Goal: Information Seeking & Learning: Learn about a topic

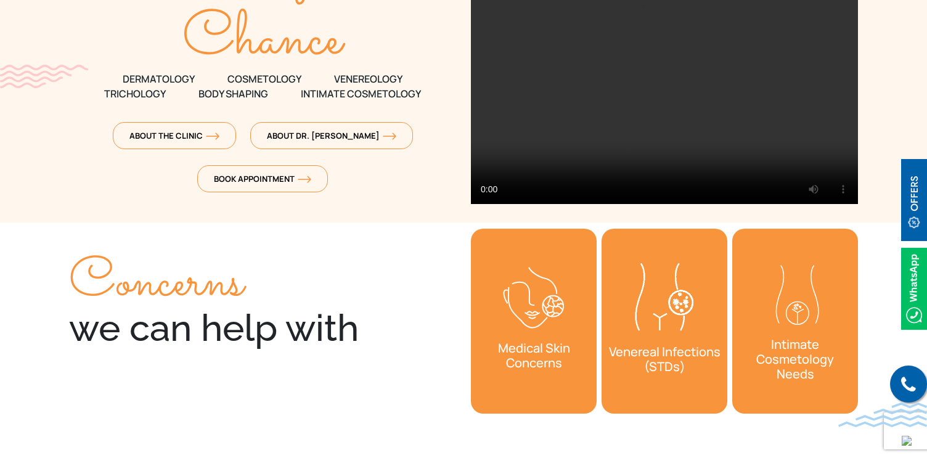
scroll to position [242, 0]
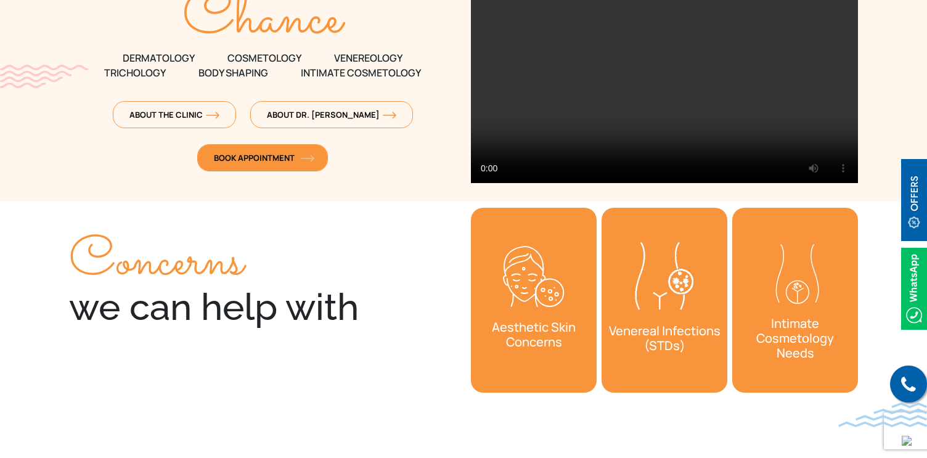
click at [273, 150] on link "Book Appointment" at bounding box center [262, 157] width 131 height 27
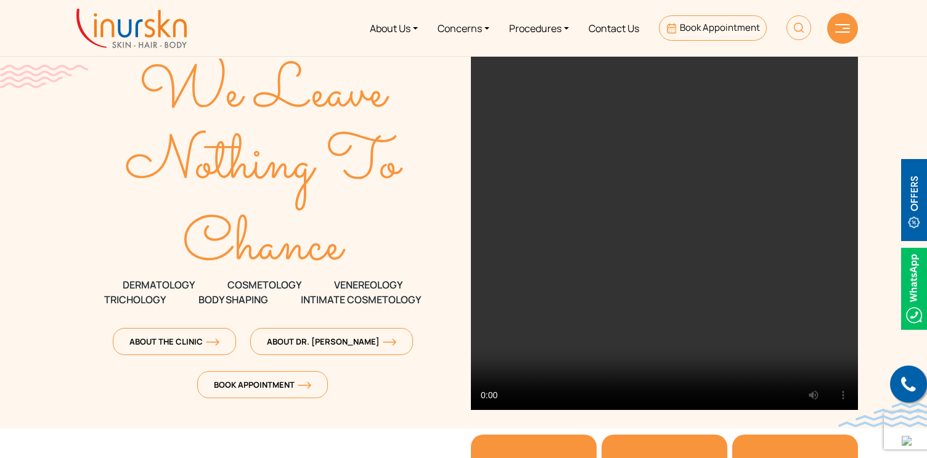
scroll to position [0, 0]
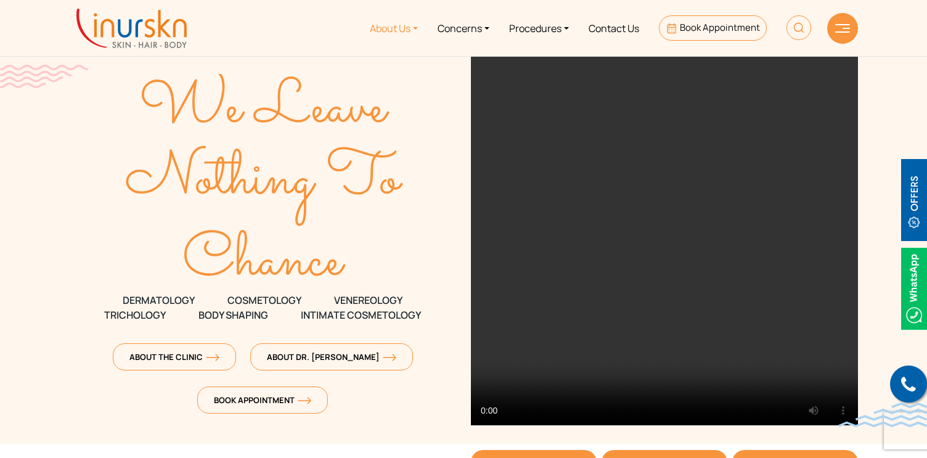
click at [395, 37] on link "About Us" at bounding box center [394, 28] width 68 height 46
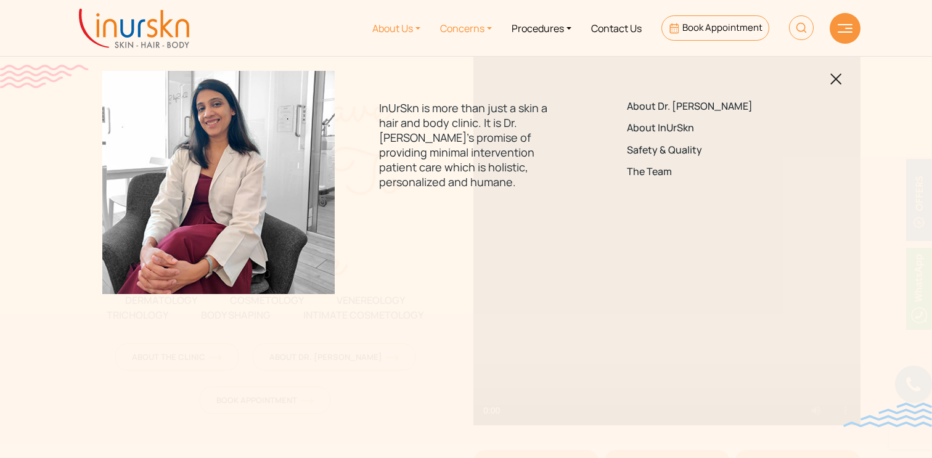
click at [457, 30] on link "Concerns" at bounding box center [466, 28] width 72 height 46
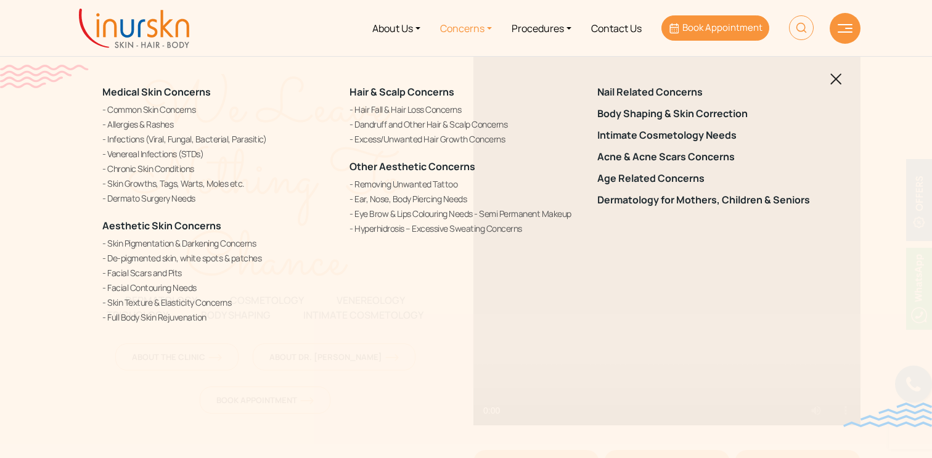
click at [688, 20] on link "Book Appointment" at bounding box center [716, 27] width 108 height 25
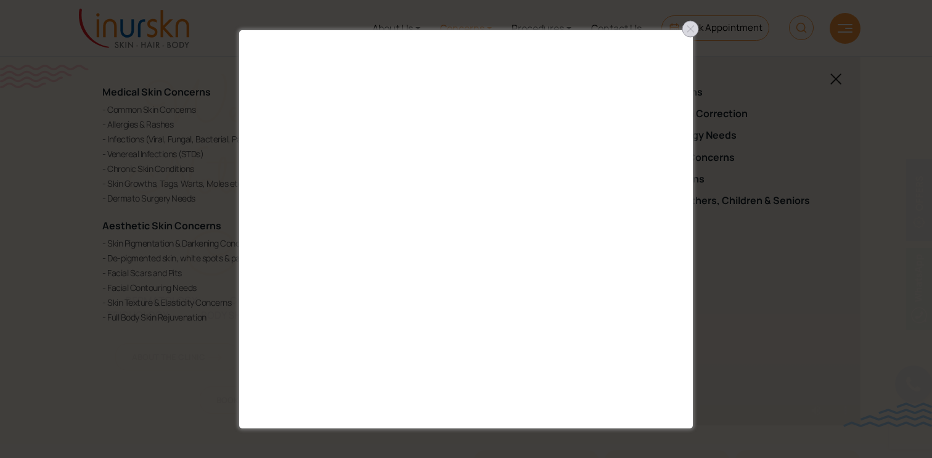
click at [695, 30] on div at bounding box center [691, 29] width 20 height 20
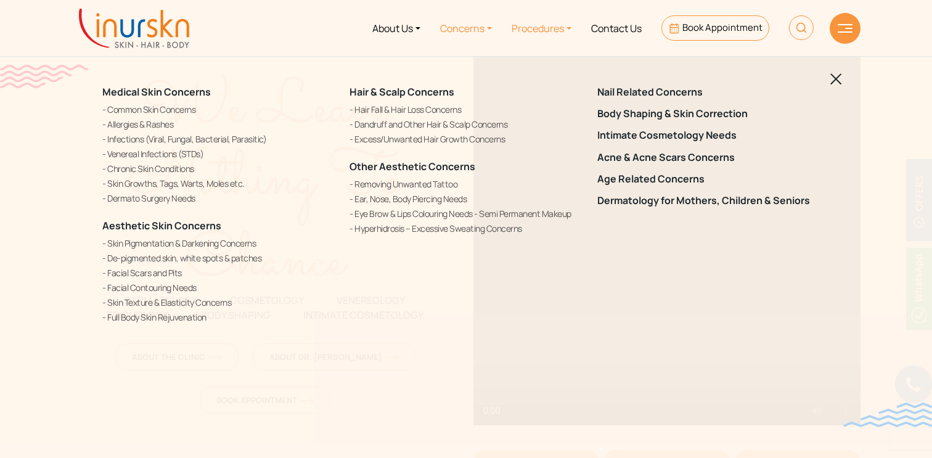
click at [540, 25] on link "Procedures" at bounding box center [542, 28] width 80 height 46
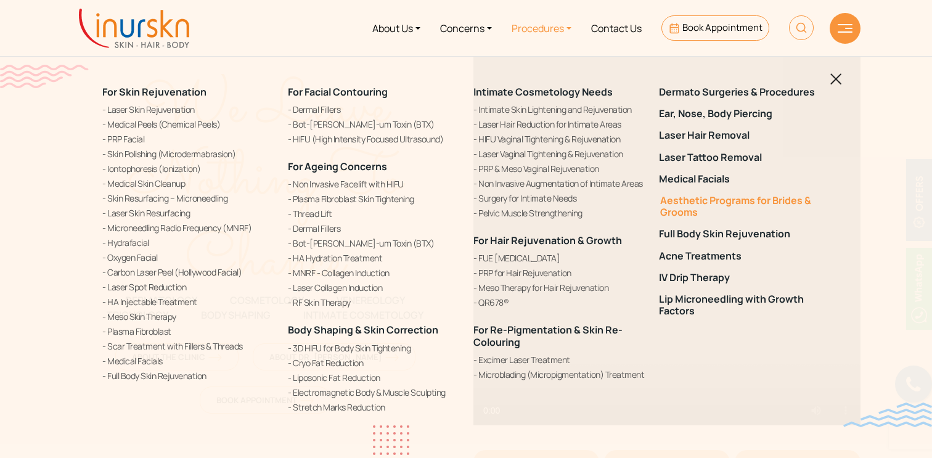
click at [684, 211] on link "Aesthetic Programs for Brides & Grooms" at bounding box center [744, 206] width 171 height 23
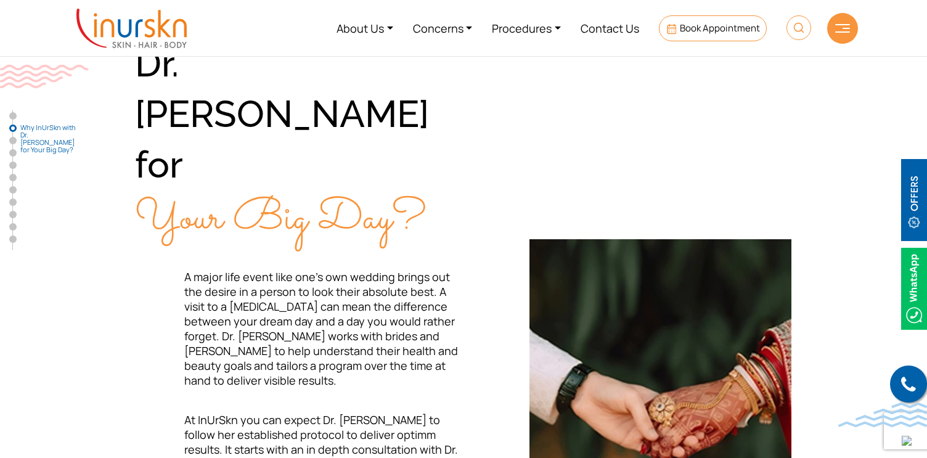
scroll to position [530, 0]
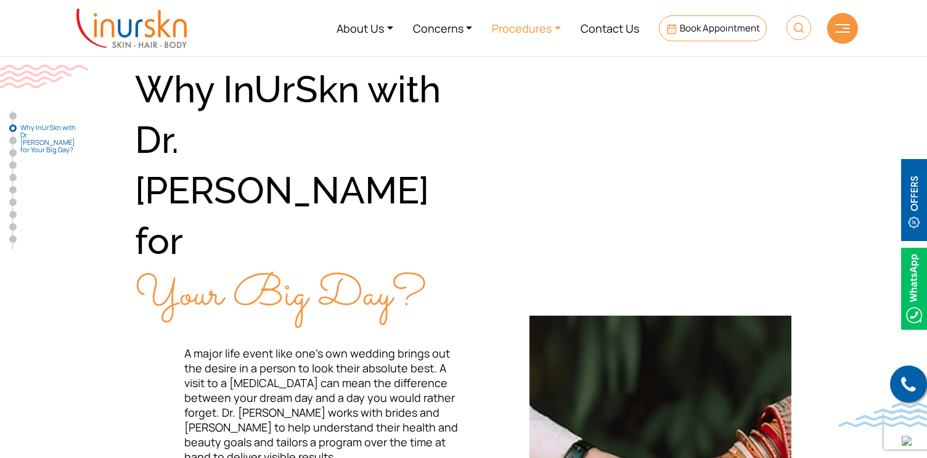
click at [531, 22] on link "Procedures" at bounding box center [526, 28] width 89 height 46
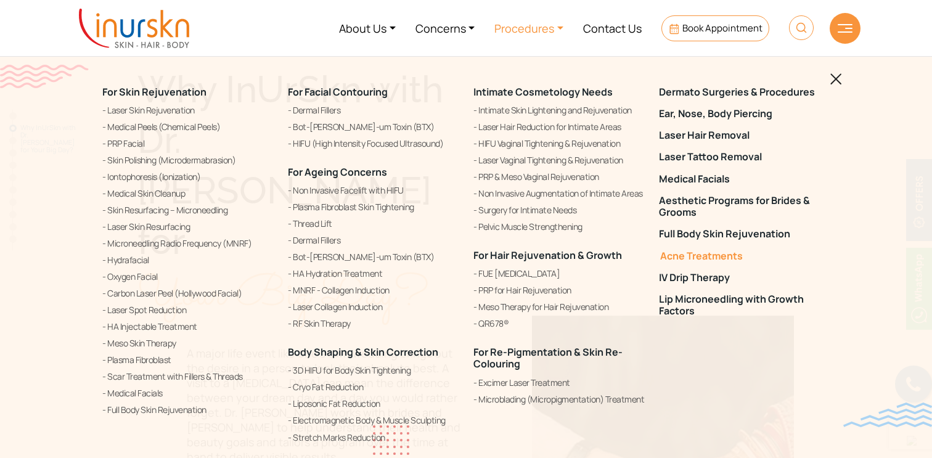
click at [680, 257] on link "Acne Treatments" at bounding box center [744, 256] width 171 height 12
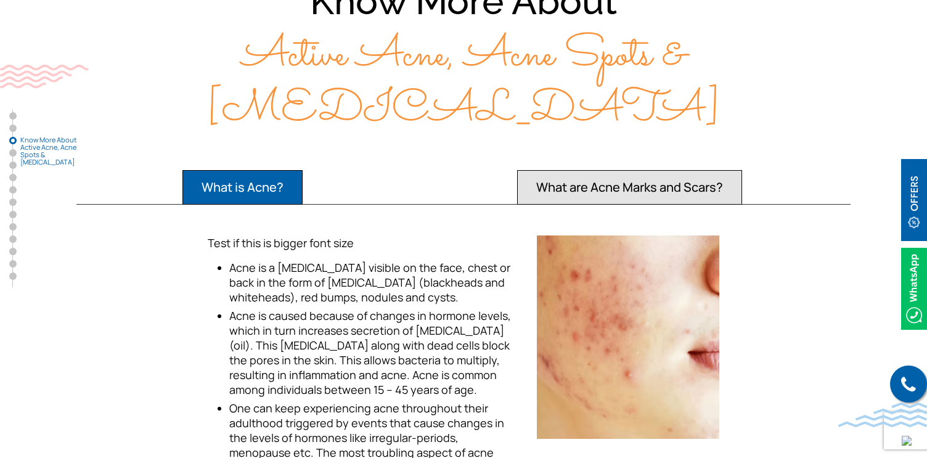
scroll to position [1194, 0]
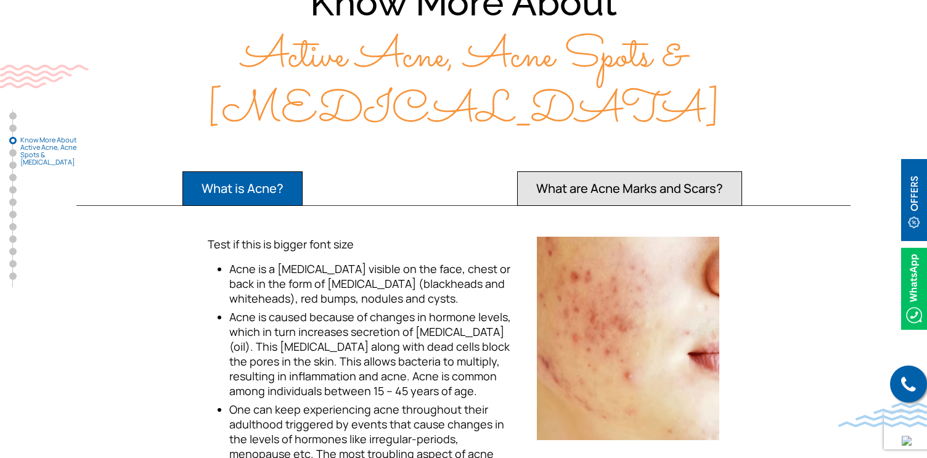
click at [303, 171] on button "What are Acne Marks and Scars?" at bounding box center [243, 188] width 120 height 35
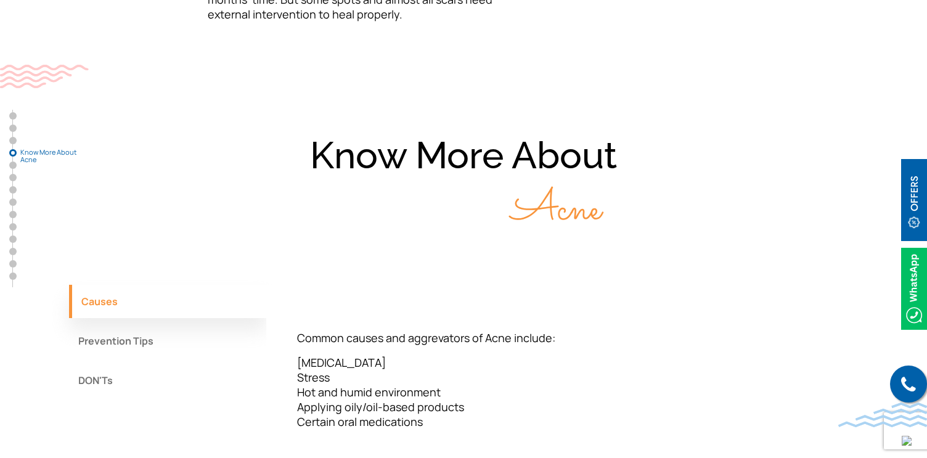
scroll to position [1739, 0]
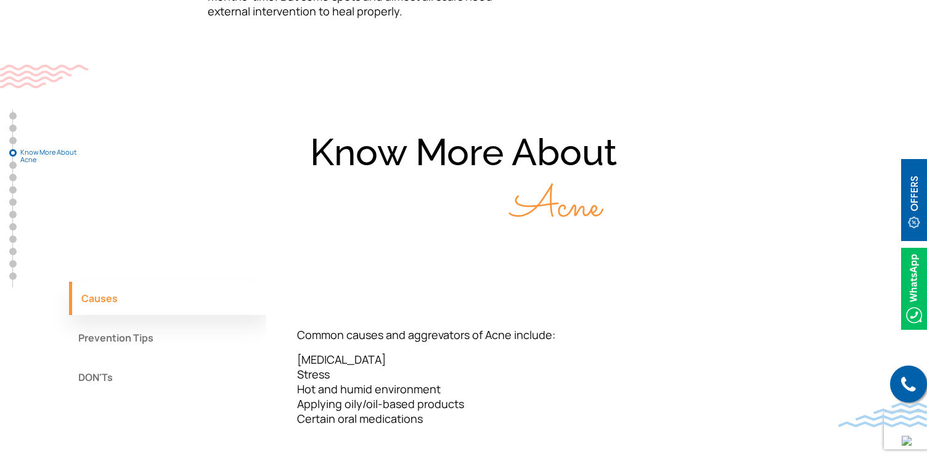
click at [179, 321] on button "Prevention Tips" at bounding box center [167, 337] width 197 height 33
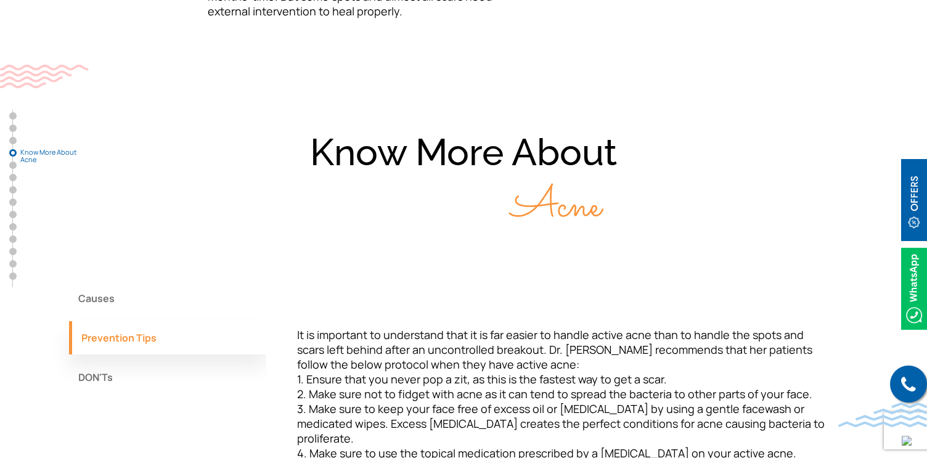
click at [194, 361] on button "DON'Ts" at bounding box center [167, 377] width 197 height 33
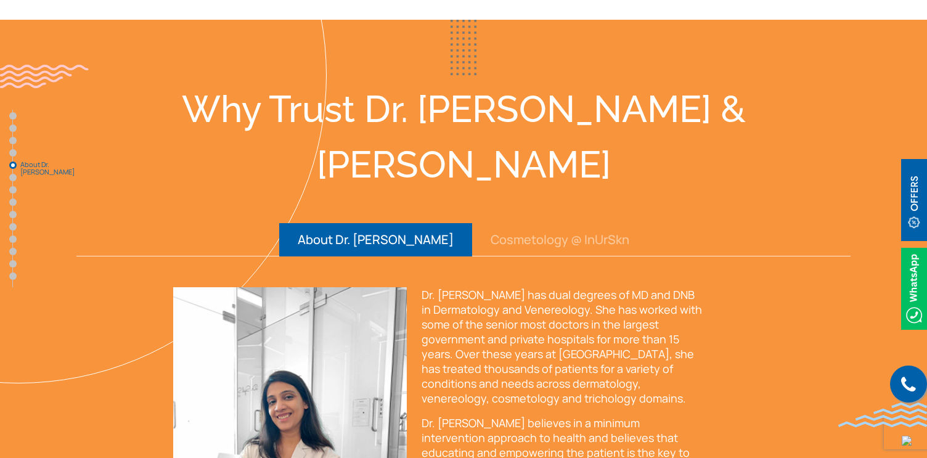
scroll to position [2267, 0]
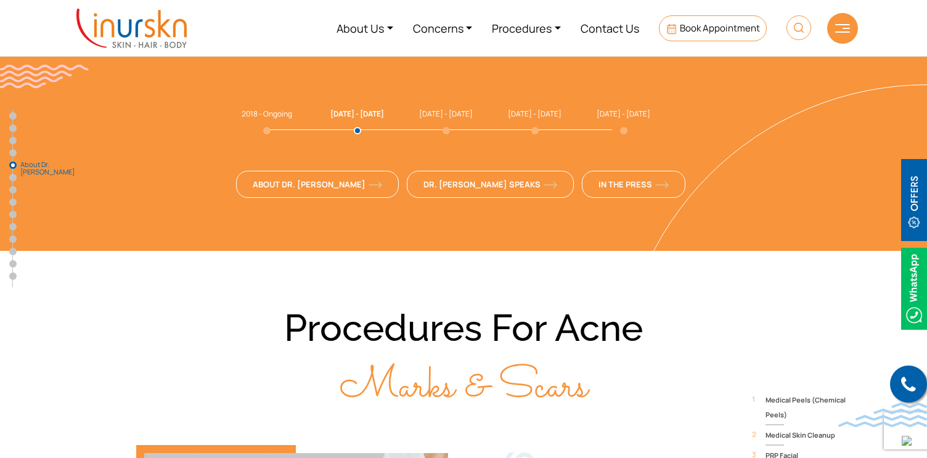
click at [15, 166] on link "About Dr. [PERSON_NAME]" at bounding box center [12, 165] width 7 height 7
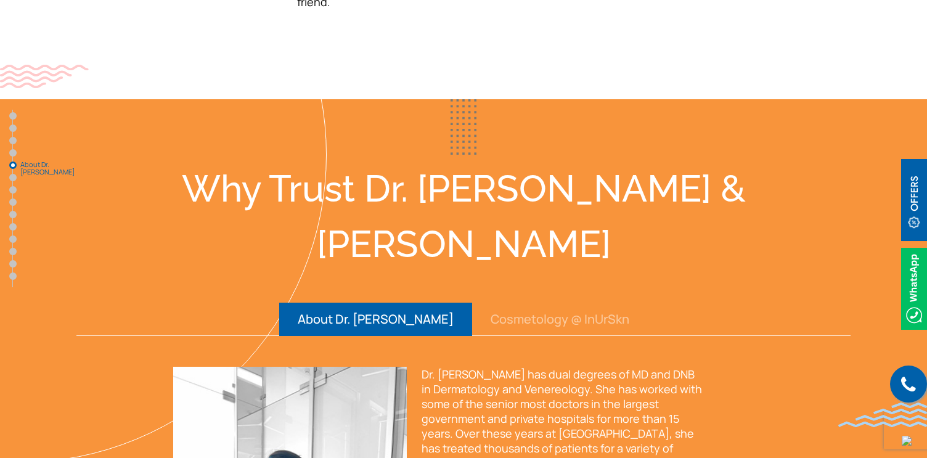
scroll to position [2208, 0]
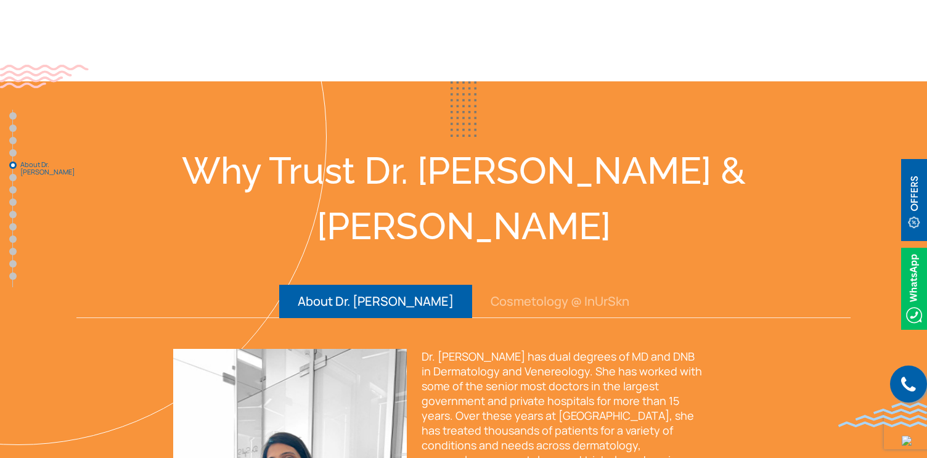
click at [915, 194] on img at bounding box center [915, 200] width 26 height 82
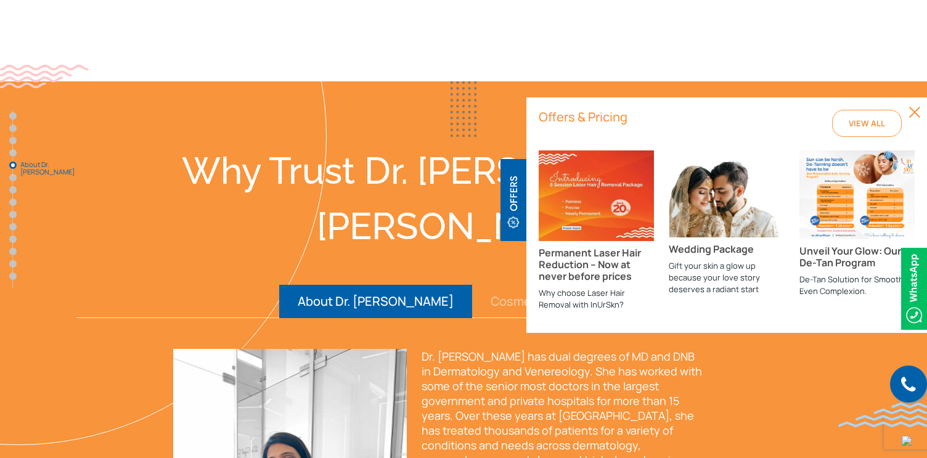
click at [829, 207] on img at bounding box center [857, 194] width 115 height 89
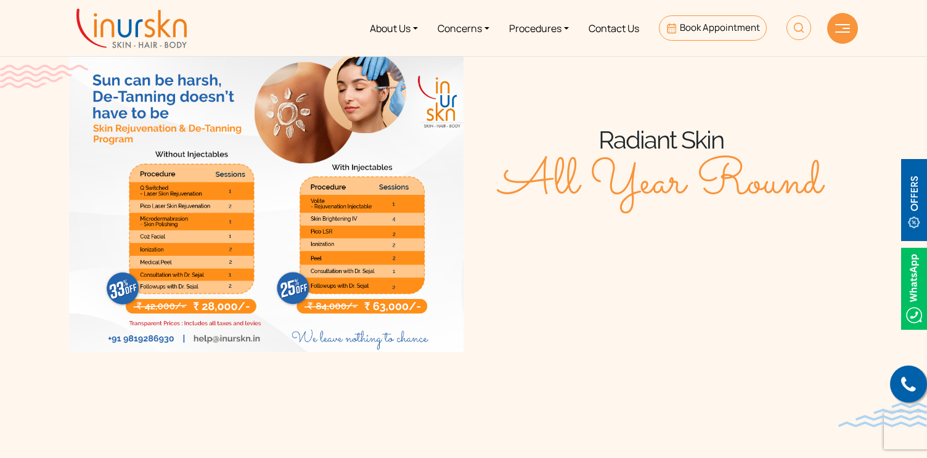
click at [909, 208] on img at bounding box center [915, 200] width 26 height 82
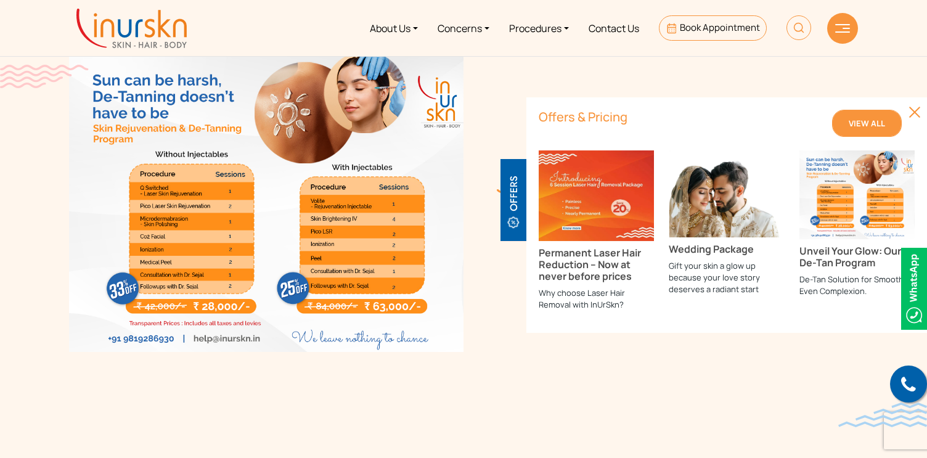
click at [882, 114] on link "View All" at bounding box center [867, 123] width 70 height 27
